Goal: Task Accomplishment & Management: Manage account settings

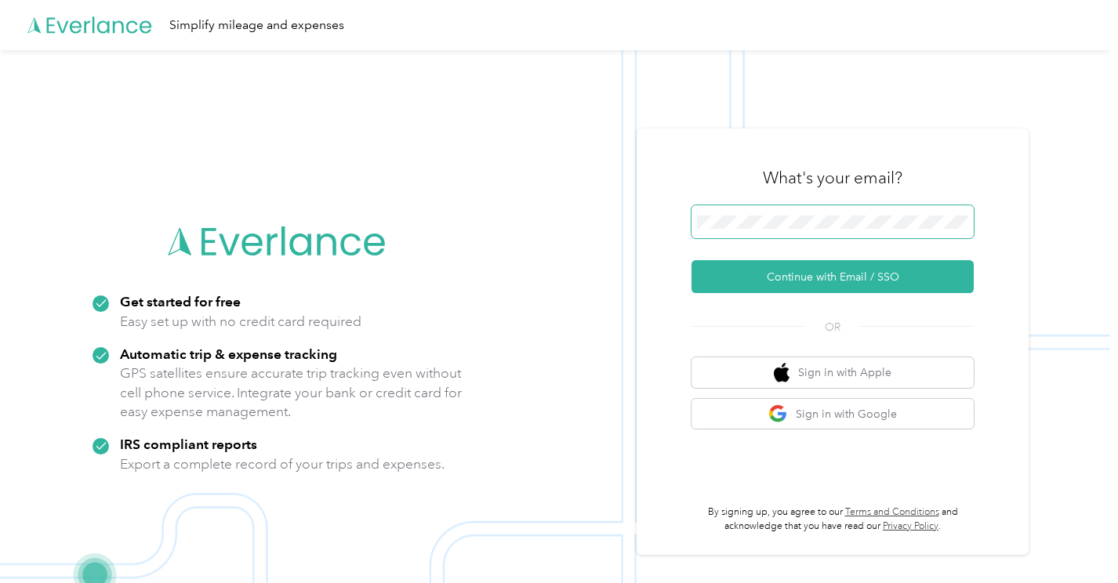
click at [837, 232] on span at bounding box center [832, 221] width 282 height 33
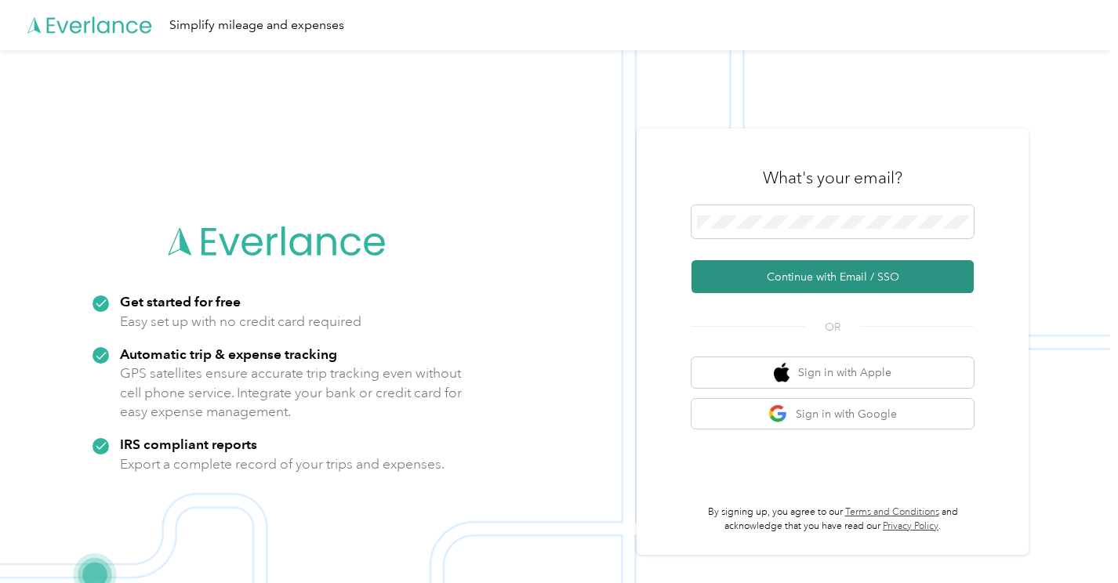
click at [829, 281] on button "Continue with Email / SSO" at bounding box center [832, 276] width 282 height 33
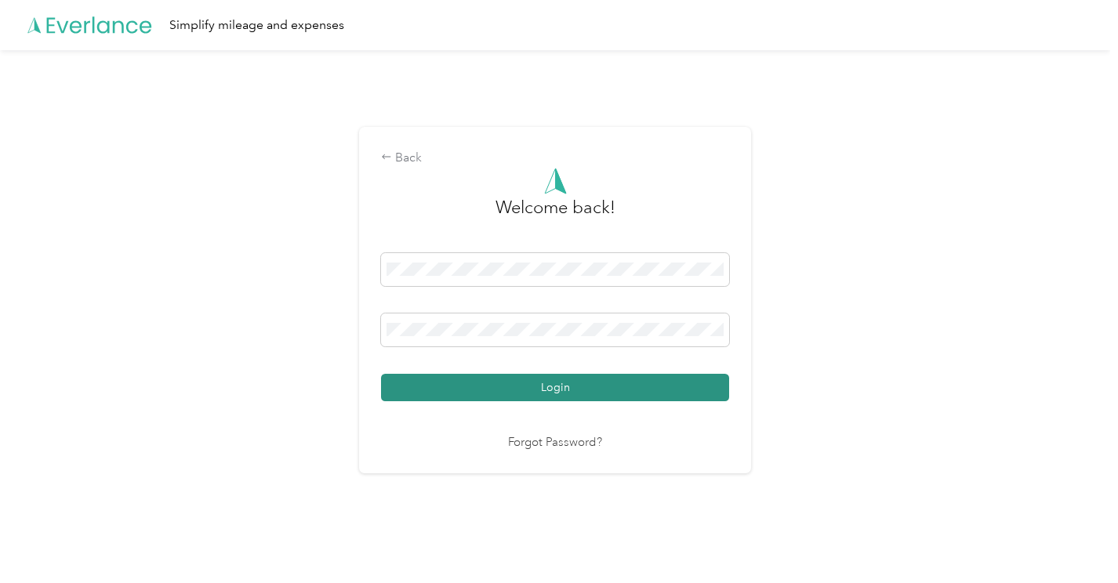
click at [530, 386] on button "Login" at bounding box center [555, 387] width 348 height 27
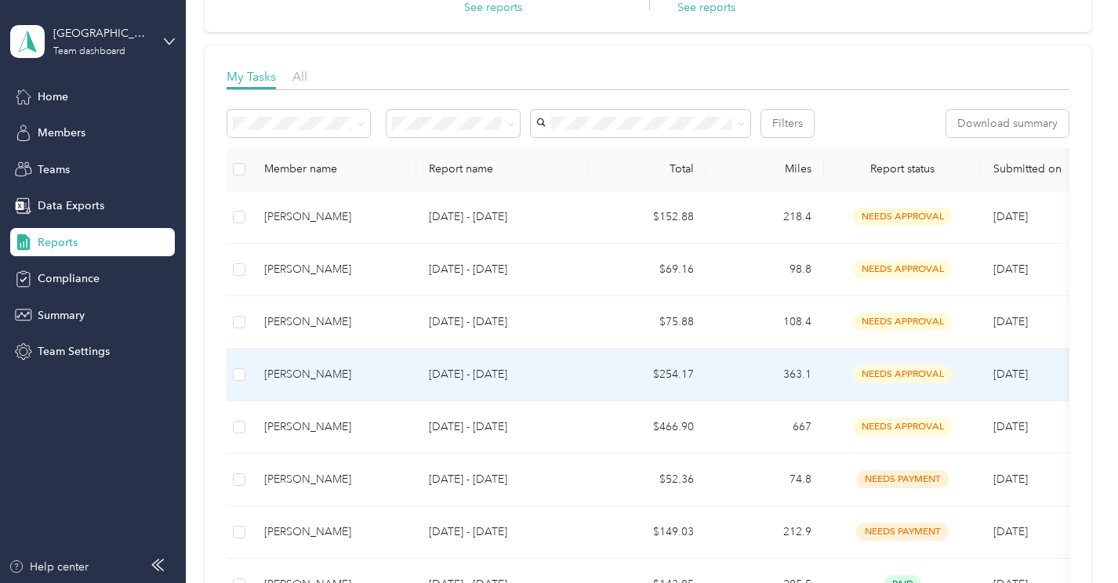
scroll to position [171, 0]
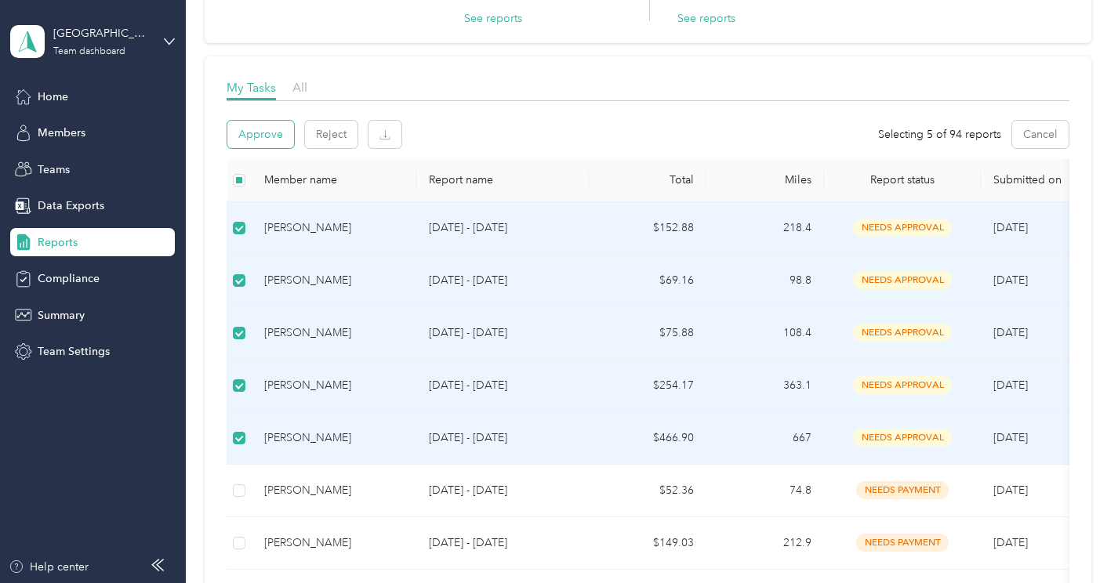
click at [265, 137] on button "Approve" at bounding box center [260, 134] width 67 height 27
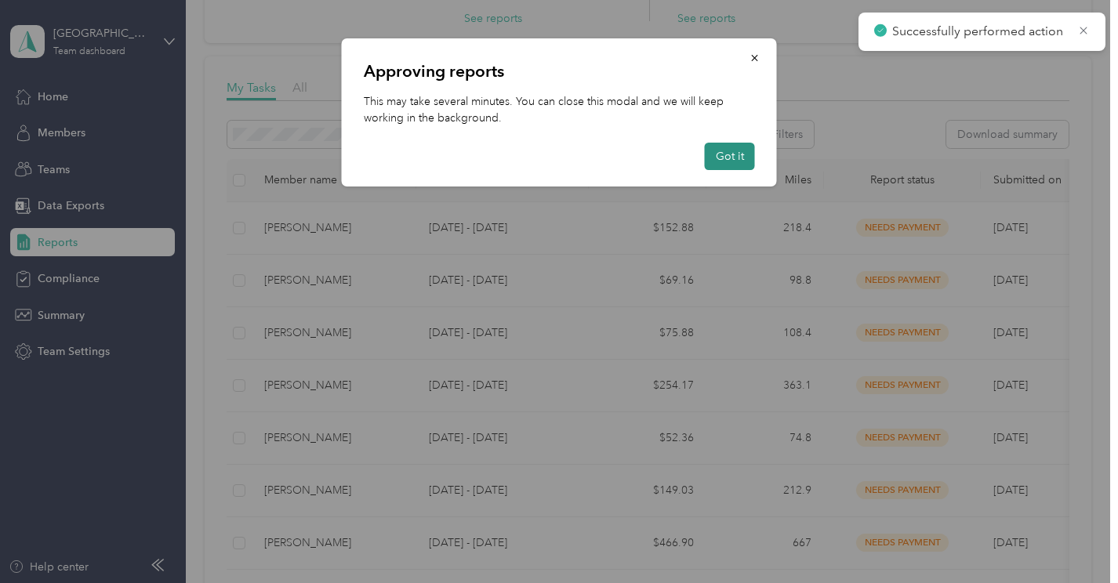
click at [718, 153] on button "Got it" at bounding box center [730, 156] width 50 height 27
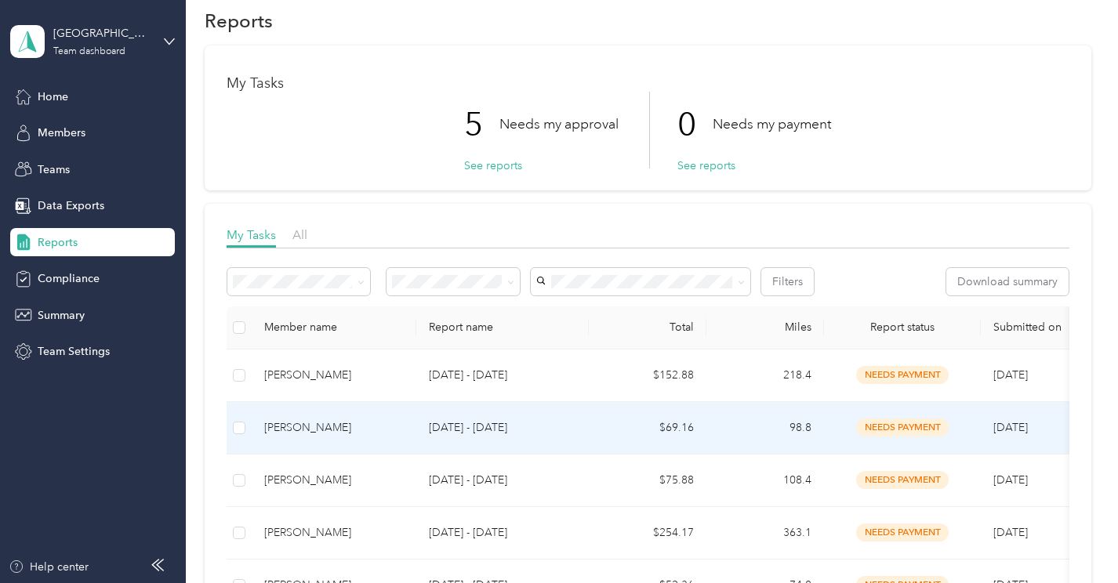
scroll to position [0, 0]
